Goal: Information Seeking & Learning: Learn about a topic

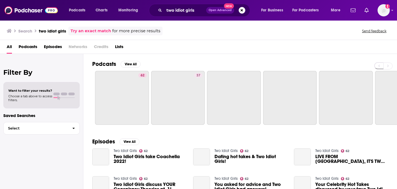
click at [241, 14] on div "two idiot girls Open Advanced New" at bounding box center [199, 10] width 101 height 13
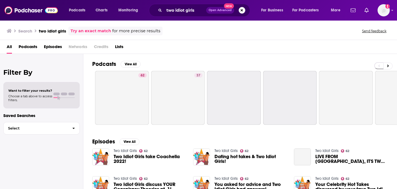
click at [242, 10] on button "Search podcasts, credits, & more..." at bounding box center [242, 10] width 7 height 7
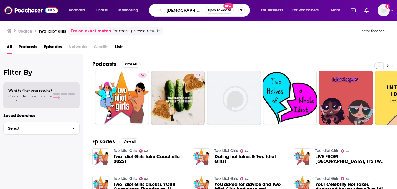
type input "[DEMOGRAPHIC_DATA] voices"
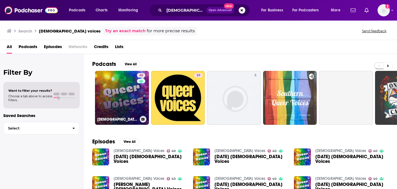
click at [120, 89] on link "40 [DEMOGRAPHIC_DATA] Voices" at bounding box center [122, 98] width 54 height 54
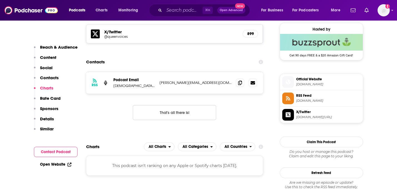
scroll to position [391, 0]
